Goal: Task Accomplishment & Management: Manage account settings

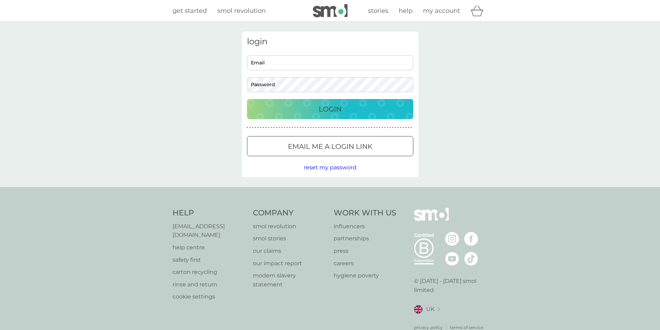
click at [285, 64] on input "Email" at bounding box center [330, 62] width 166 height 15
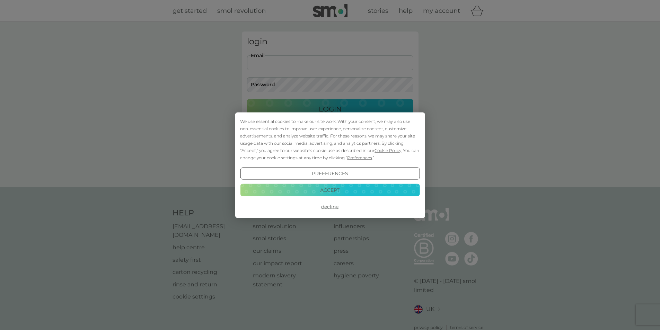
type input "[PERSON_NAME][EMAIL_ADDRESS][DOMAIN_NAME]"
click at [295, 82] on div "We use essential cookies to make our site work. With your consent, we may also …" at bounding box center [330, 165] width 660 height 330
click at [324, 190] on button "Accept" at bounding box center [329, 190] width 179 height 12
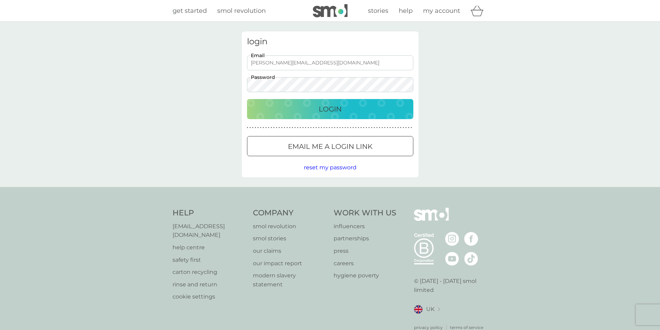
click at [315, 115] on button "Login" at bounding box center [330, 109] width 166 height 20
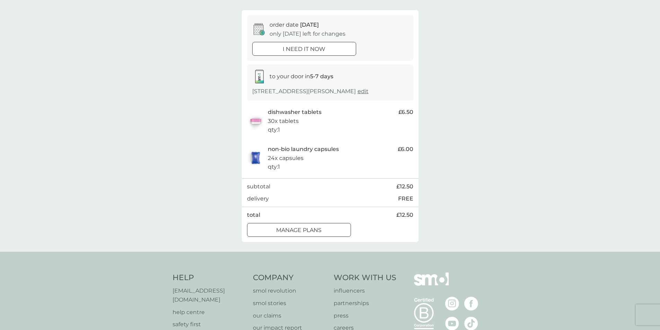
scroll to position [59, 0]
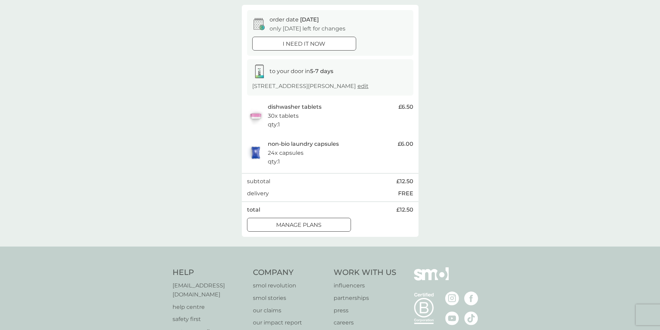
click at [305, 228] on div at bounding box center [307, 224] width 6 height 6
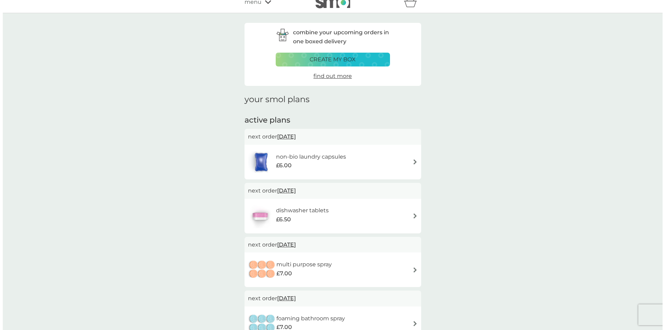
scroll to position [2, 0]
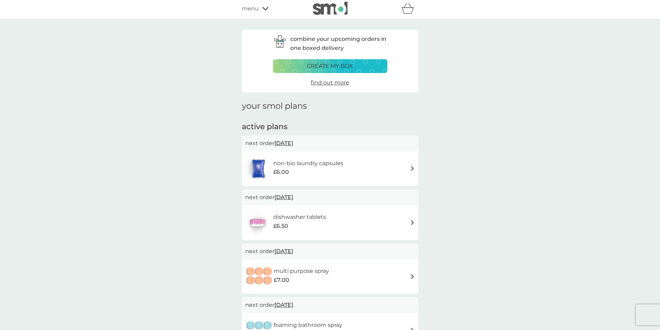
click at [248, 9] on span "menu" at bounding box center [250, 8] width 17 height 9
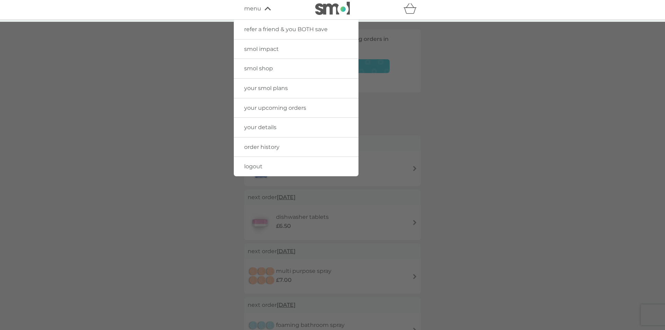
click at [257, 84] on link "your smol plans" at bounding box center [296, 88] width 125 height 19
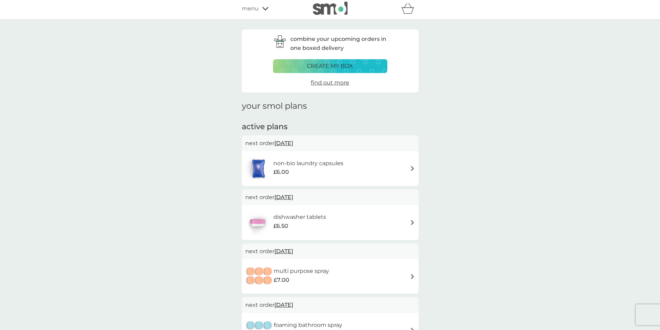
click at [262, 6] on div "menu" at bounding box center [271, 8] width 59 height 9
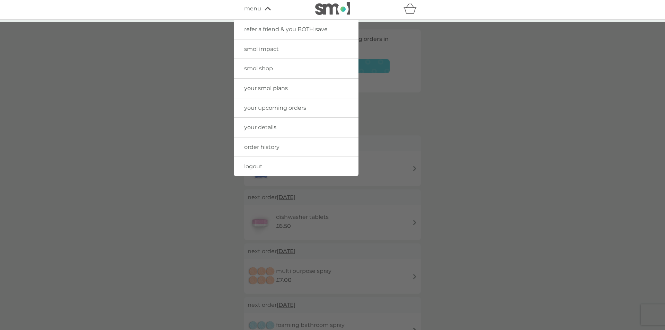
click at [283, 105] on span "your upcoming orders" at bounding box center [275, 108] width 62 height 7
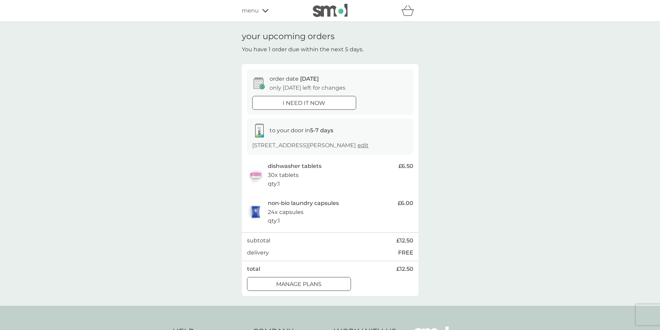
click at [328, 11] on img at bounding box center [330, 10] width 35 height 13
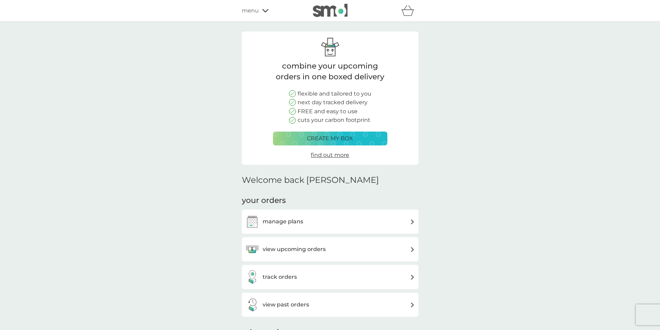
click at [265, 9] on icon at bounding box center [265, 11] width 6 height 4
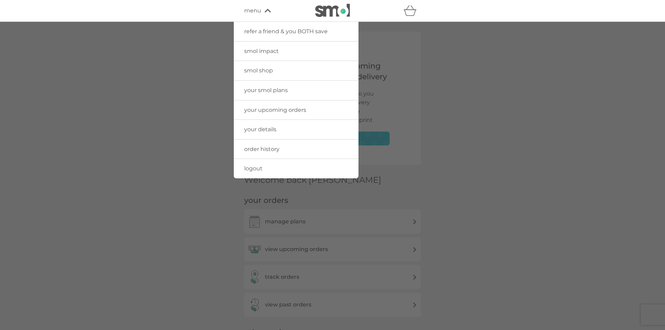
click at [249, 167] on span "logout" at bounding box center [253, 168] width 18 height 7
